Goal: Information Seeking & Learning: Get advice/opinions

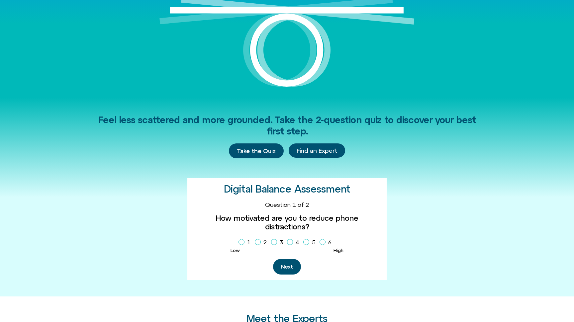
scroll to position [97, 0]
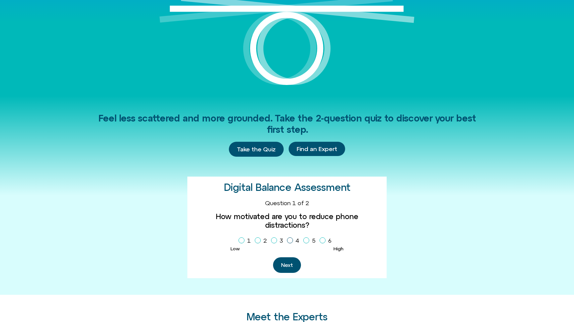
click at [290, 239] on icon "Homepage Sign Up" at bounding box center [290, 240] width 4 height 3
click at [292, 257] on button "Next" at bounding box center [287, 265] width 28 height 16
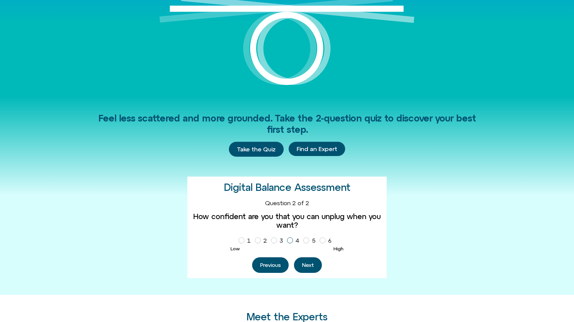
click at [293, 238] on span "Homepage Sign Up" at bounding box center [290, 240] width 6 height 6
click at [311, 264] on button "Next" at bounding box center [308, 265] width 28 height 16
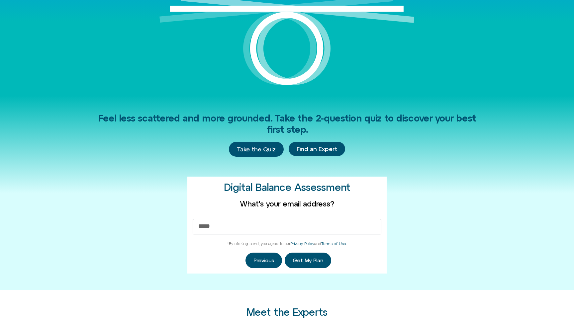
click at [378, 261] on div "Previous Get My Plan" at bounding box center [287, 261] width 189 height 16
click at [274, 261] on button "Previous" at bounding box center [263, 261] width 37 height 16
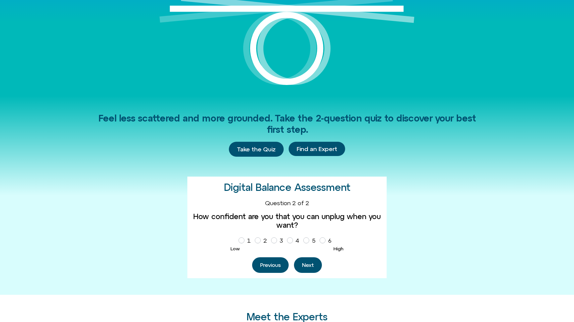
click at [274, 261] on button "Previous" at bounding box center [270, 265] width 37 height 16
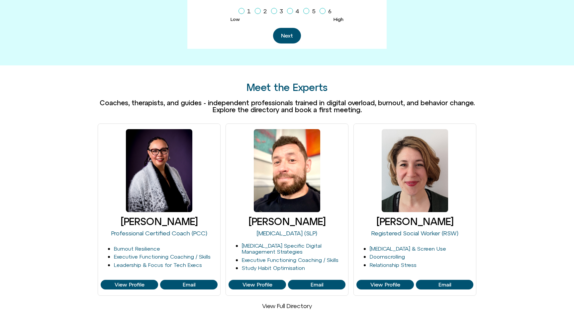
scroll to position [330, 0]
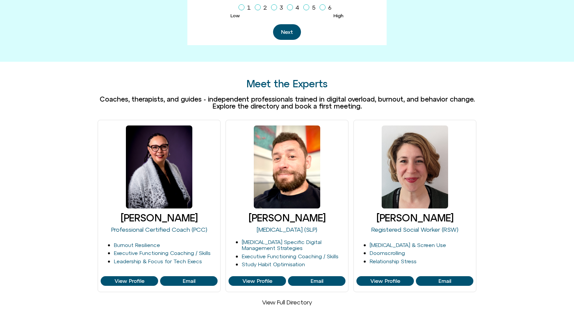
click at [287, 299] on link "View Full Directory" at bounding box center [287, 302] width 50 height 7
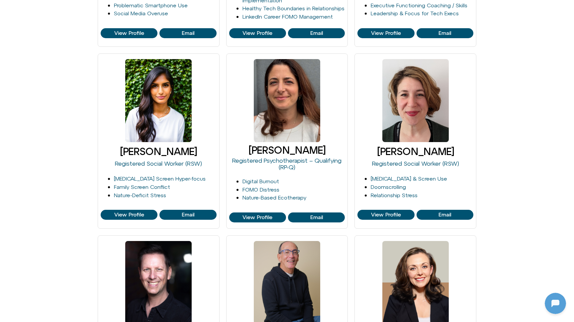
scroll to position [476, 0]
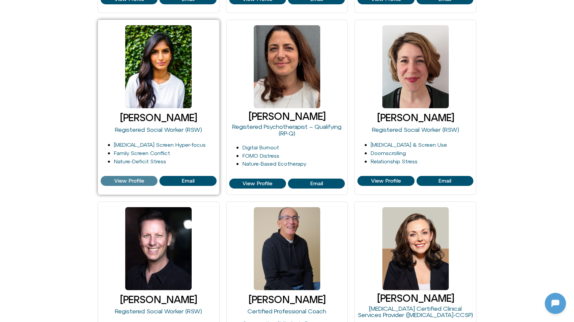
click at [136, 178] on span "View Profile" at bounding box center [129, 181] width 30 height 6
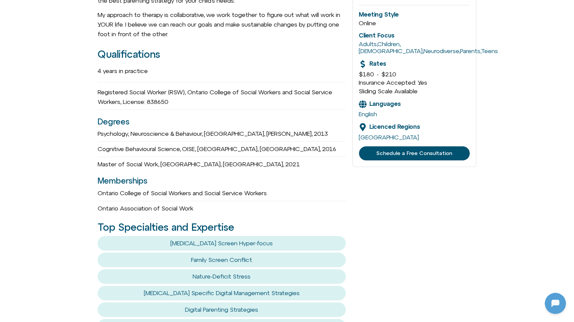
scroll to position [312, 0]
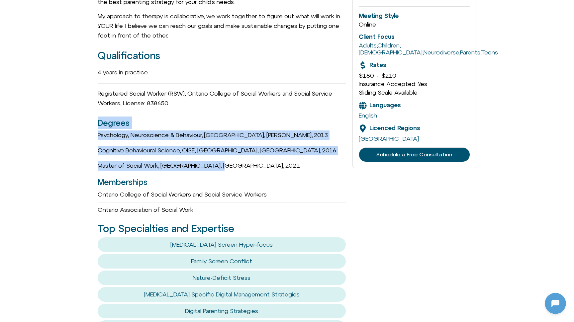
drag, startPoint x: 87, startPoint y: 122, endPoint x: 228, endPoint y: 162, distance: 147.1
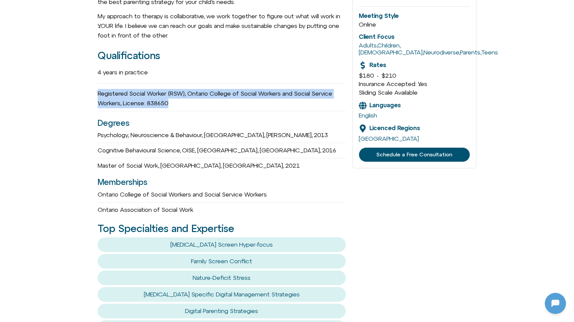
drag, startPoint x: 98, startPoint y: 81, endPoint x: 192, endPoint y: 96, distance: 94.9
click at [192, 96] on div "Registered Social Worker (RSW), Ontario College of Social Workers and Social Se…" at bounding box center [222, 98] width 248 height 25
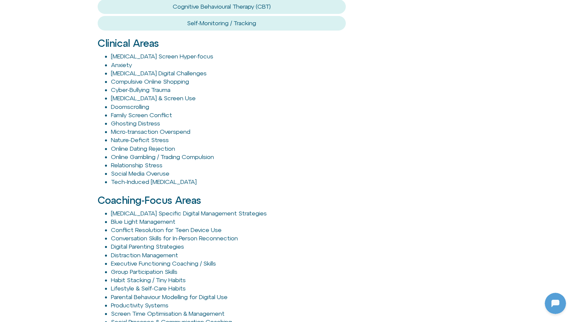
scroll to position [668, 0]
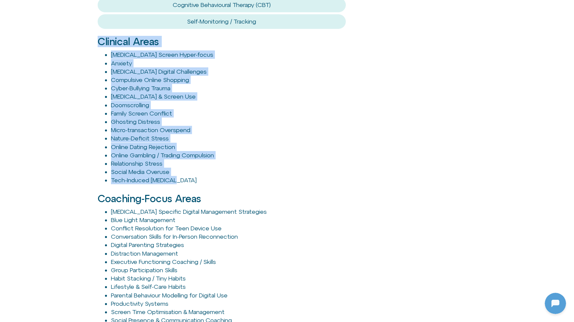
drag, startPoint x: 86, startPoint y: 40, endPoint x: 251, endPoint y: 174, distance: 212.2
click at [251, 174] on div "Harshi Sritharan she/her Registered Social Worker (RSW) Green Forest Therapy Ex…" at bounding box center [287, 54] width 574 height 1157
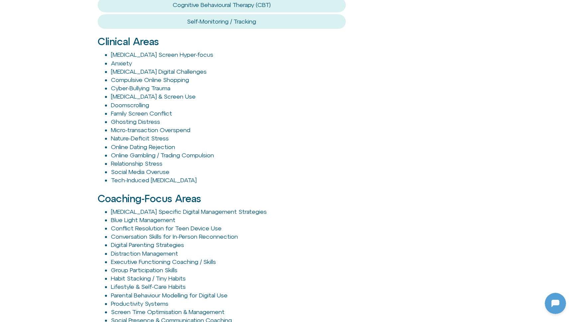
click at [286, 185] on div "Coaching-Focus Areas ADHD Specific Digital Management Strategies Blue Light Man…" at bounding box center [222, 272] width 248 height 174
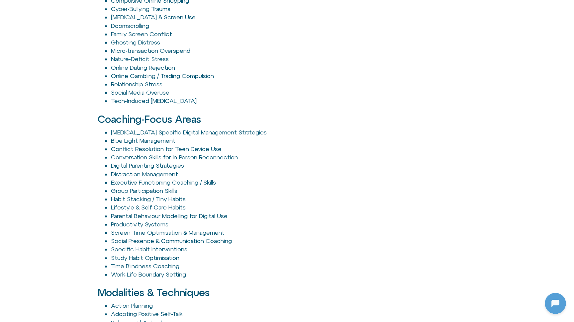
scroll to position [768, 0]
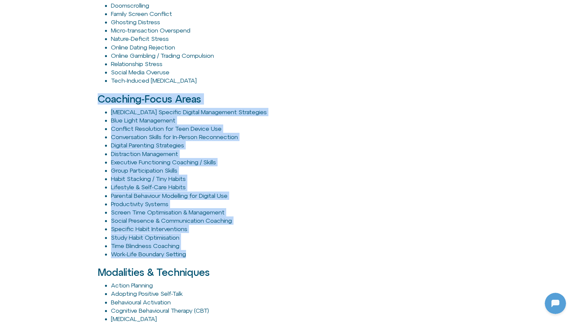
drag, startPoint x: 128, startPoint y: 137, endPoint x: 241, endPoint y: 246, distance: 156.4
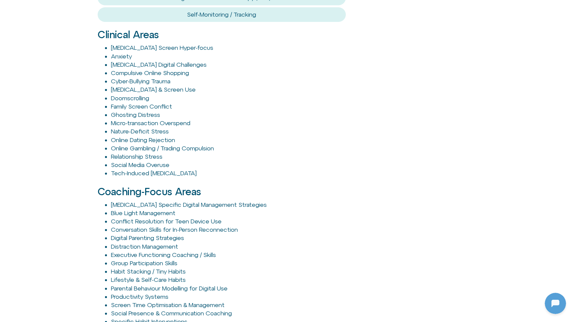
scroll to position [681, 0]
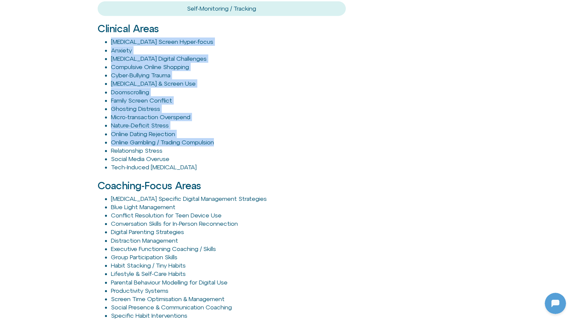
drag, startPoint x: 95, startPoint y: 31, endPoint x: 238, endPoint y: 138, distance: 178.8
click at [238, 138] on div "Harshi Sritharan she/her Registered Social Worker (RSW) Green Forest Therapy Ex…" at bounding box center [287, 41] width 574 height 1157
click at [270, 138] on li "Online Gambling / Trading Compulsion" at bounding box center [228, 142] width 235 height 8
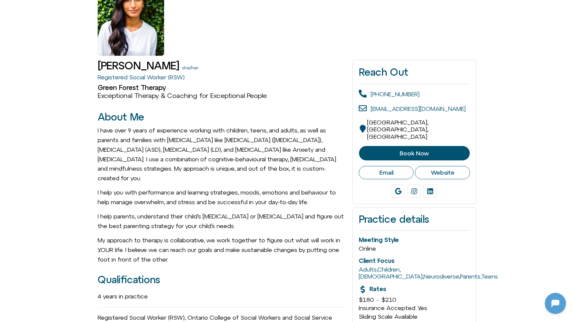
scroll to position [57, 0]
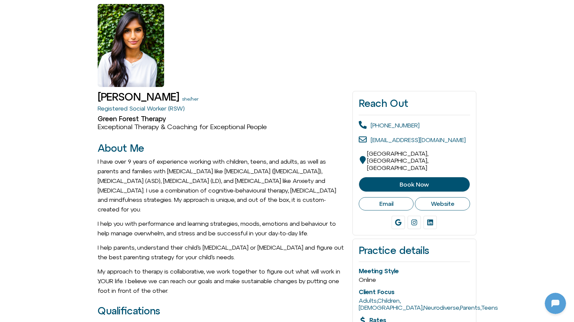
click at [404, 181] on span "Book Now" at bounding box center [413, 184] width 29 height 7
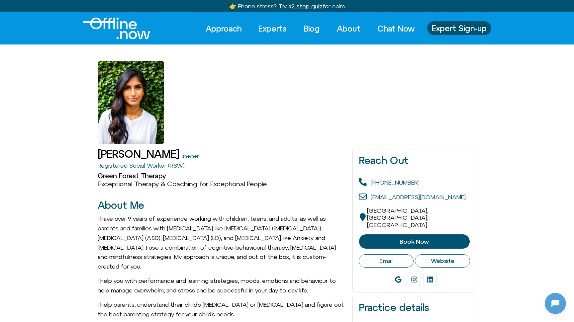
scroll to position [0, 0]
click at [447, 27] on span "Expert Sign-up" at bounding box center [459, 28] width 55 height 9
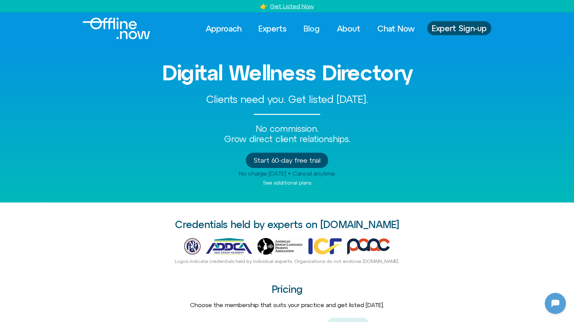
click at [310, 28] on link "Blog" at bounding box center [312, 28] width 28 height 15
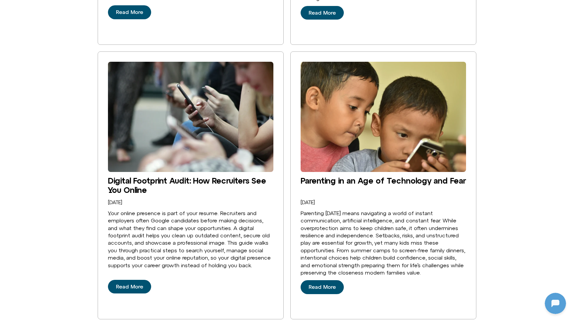
scroll to position [979, 0]
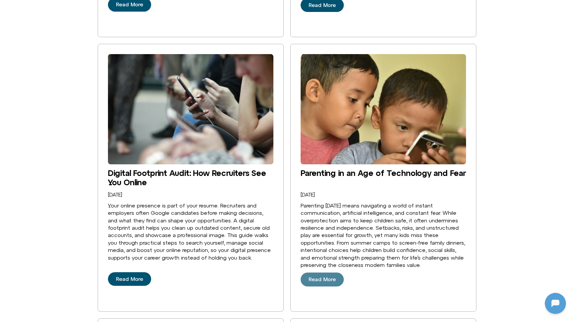
click at [318, 277] on span "Read More" at bounding box center [321, 280] width 27 height 6
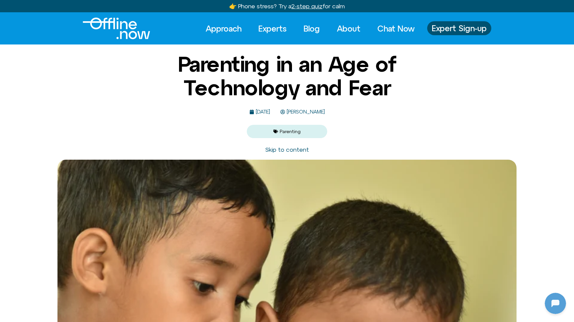
scroll to position [64, 0]
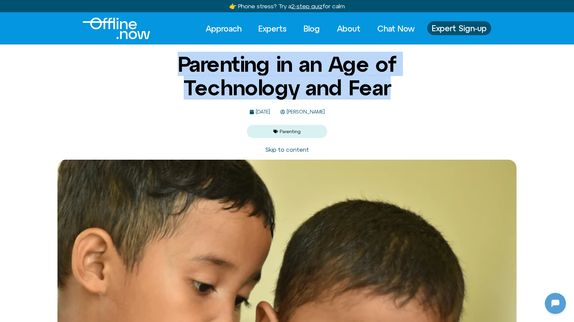
drag, startPoint x: 166, startPoint y: 65, endPoint x: 422, endPoint y: 101, distance: 259.3
click at [422, 101] on div "Parenting in an Age of Technology and Fear [DATE] [PERSON_NAME] Parenting" at bounding box center [287, 94] width 322 height 85
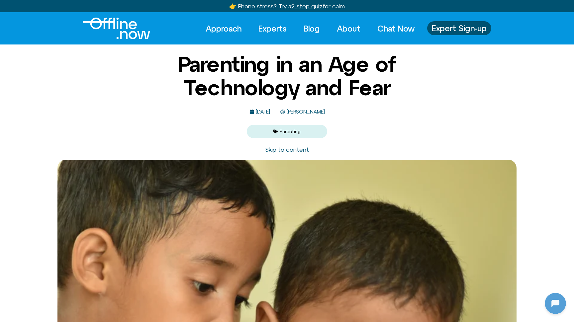
scroll to position [0, 0]
click at [324, 113] on span "[PERSON_NAME]" at bounding box center [305, 112] width 40 height 6
drag, startPoint x: 124, startPoint y: 103, endPoint x: 124, endPoint y: 72, distance: 30.5
click at [124, 99] on div "Parenting in an Age of Technology and Fear [DATE] [PERSON_NAME] Parenting" at bounding box center [287, 94] width 574 height 85
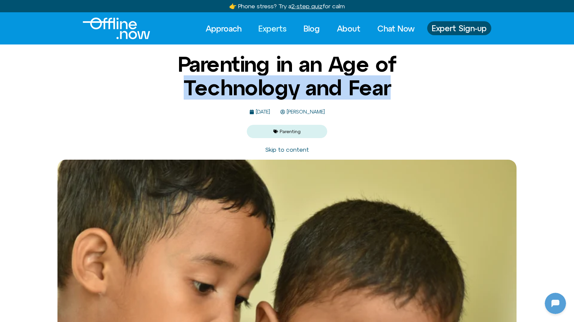
click at [276, 28] on link "Experts" at bounding box center [272, 28] width 40 height 15
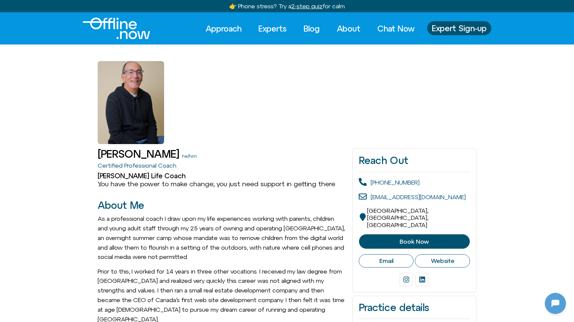
scroll to position [64, 0]
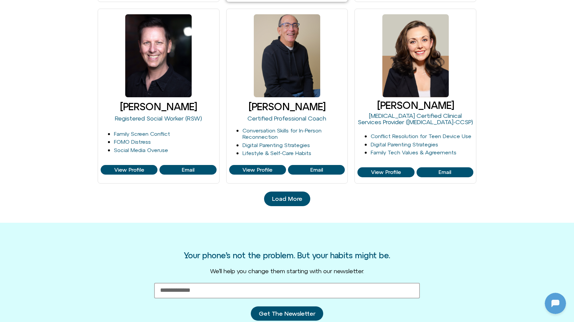
scroll to position [680, 0]
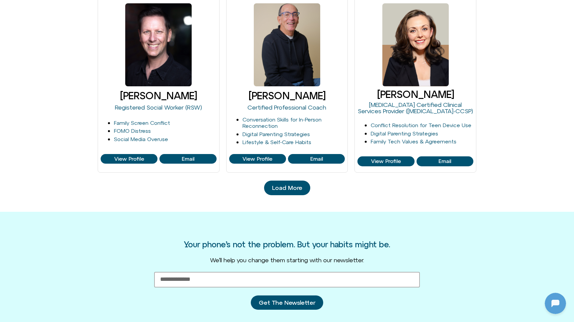
click at [297, 187] on span "Load More" at bounding box center [287, 188] width 30 height 7
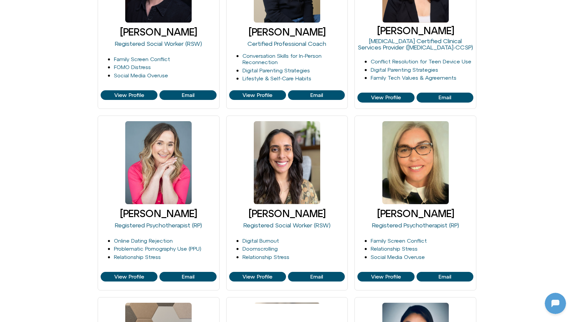
scroll to position [755, 0]
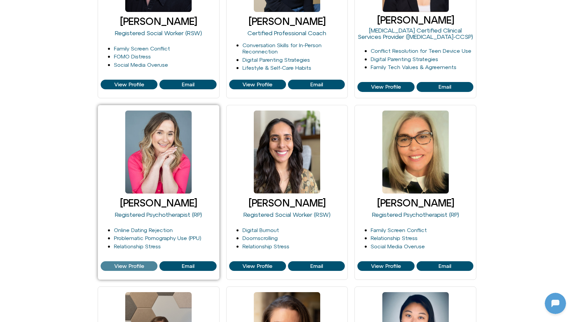
click at [128, 263] on span "View Profile" at bounding box center [129, 266] width 30 height 6
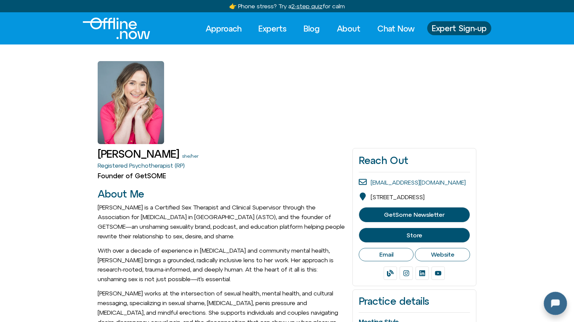
click at [554, 302] on div at bounding box center [553, 302] width 21 height 21
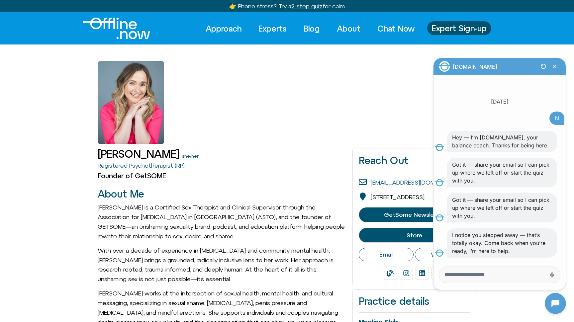
click at [398, 120] on div at bounding box center [287, 94] width 379 height 100
click at [555, 70] on icon "Close Chatbot Button" at bounding box center [554, 66] width 11 height 11
